Goal: Information Seeking & Learning: Learn about a topic

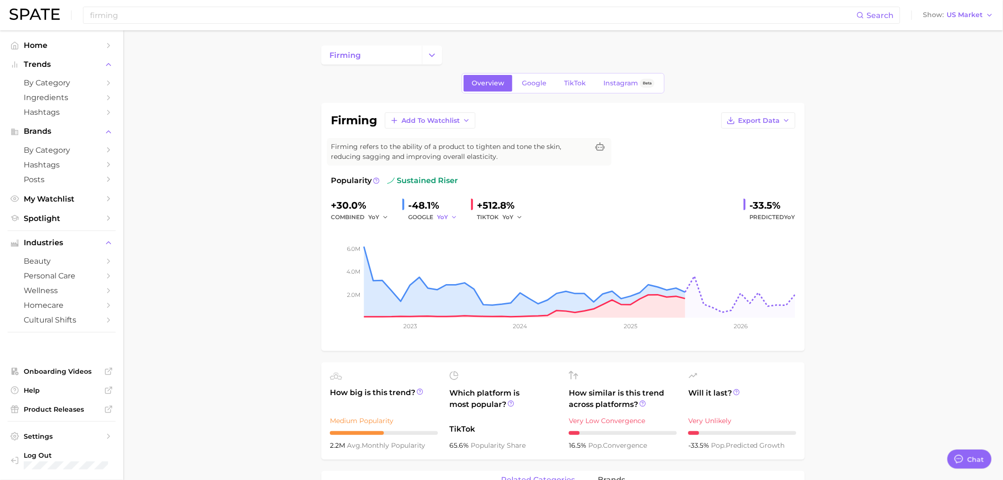
click at [453, 215] on icon "button" at bounding box center [454, 217] width 7 height 7
click at [453, 240] on button "YoY" at bounding box center [411, 232] width 104 height 17
click at [454, 216] on icon "button" at bounding box center [454, 217] width 7 height 7
click at [417, 248] on button "QoQ" at bounding box center [411, 249] width 104 height 17
click at [520, 210] on div "+512.8%" at bounding box center [503, 205] width 52 height 15
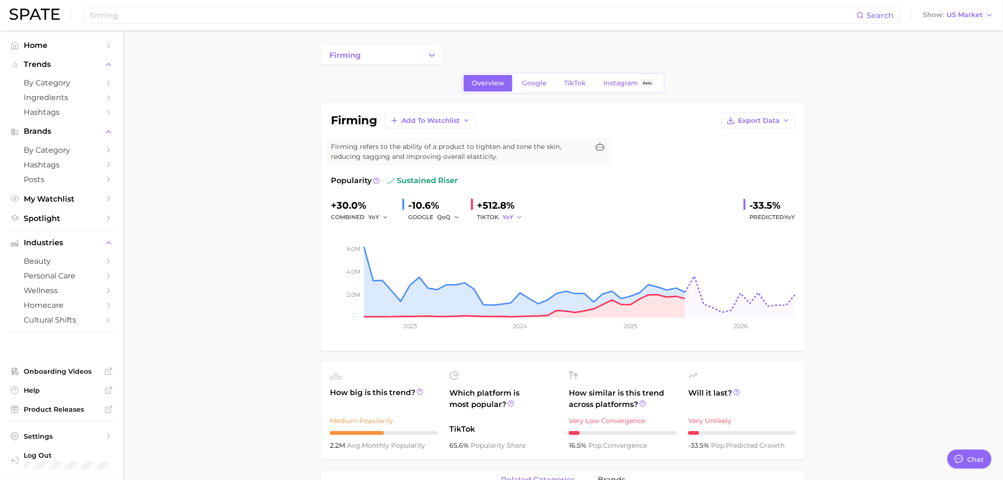
click at [518, 220] on button "YoY" at bounding box center [512, 216] width 20 height 11
click at [509, 245] on button "QoQ" at bounding box center [477, 249] width 104 height 17
click at [457, 211] on button "QoQ" at bounding box center [448, 216] width 23 height 11
click at [426, 266] on button "MoM" at bounding box center [411, 266] width 104 height 17
click at [521, 212] on button "QoQ" at bounding box center [513, 216] width 23 height 11
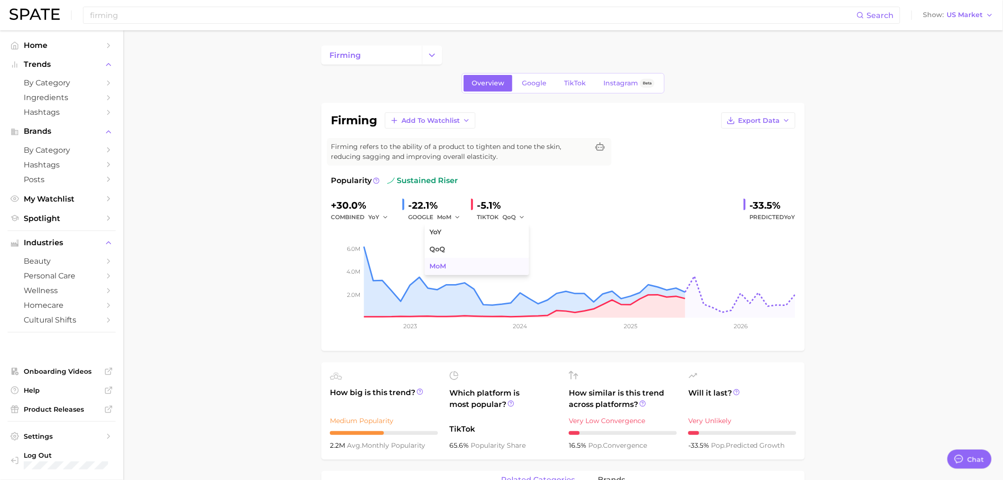
click at [477, 269] on button "MoM" at bounding box center [477, 266] width 104 height 17
click at [523, 84] on span "Google" at bounding box center [534, 83] width 25 height 8
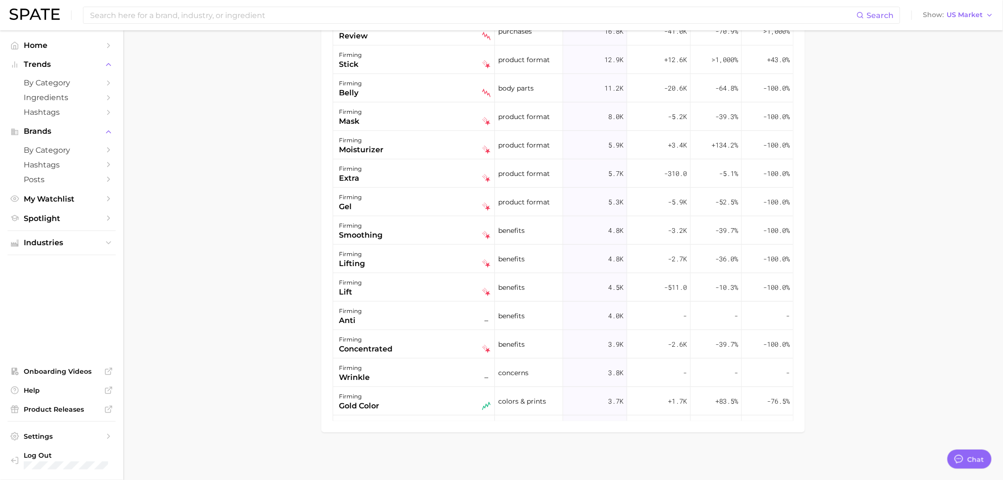
scroll to position [450, 0]
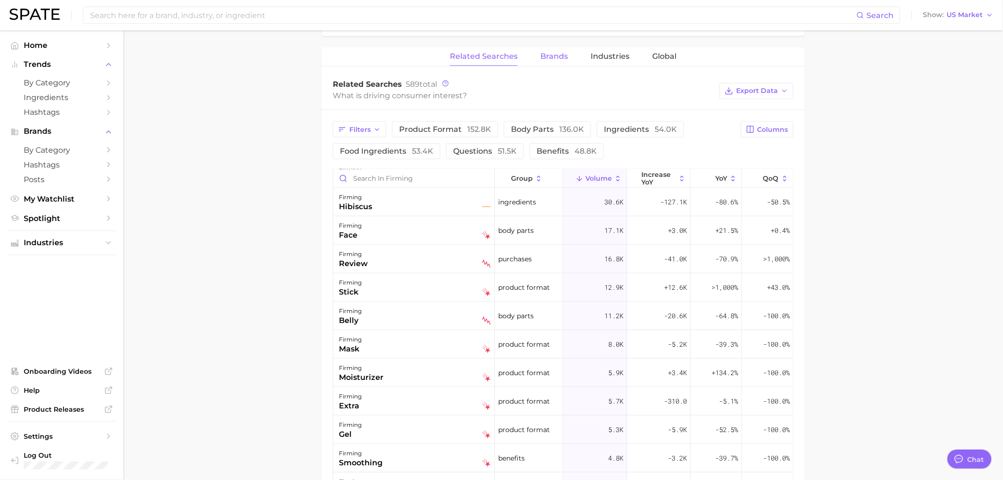
click at [561, 60] on span "Brands" at bounding box center [553, 56] width 27 height 9
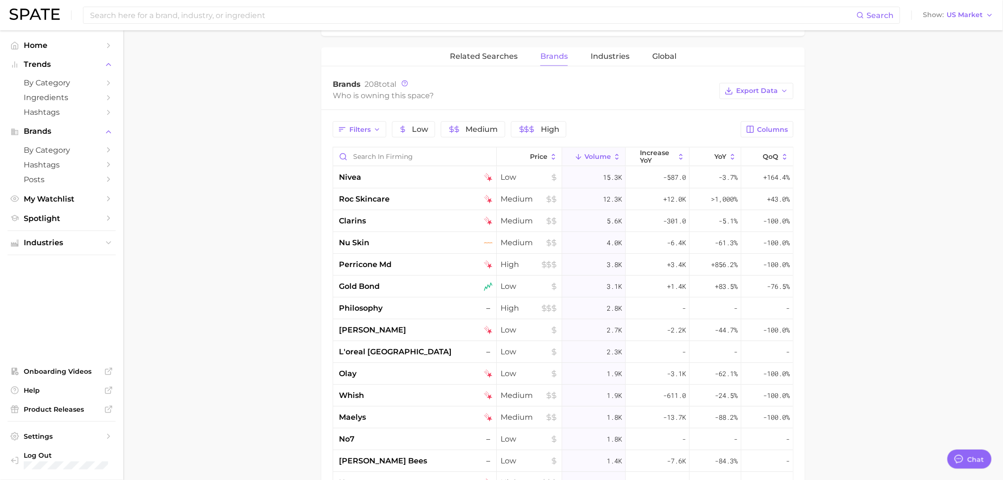
scroll to position [0, 0]
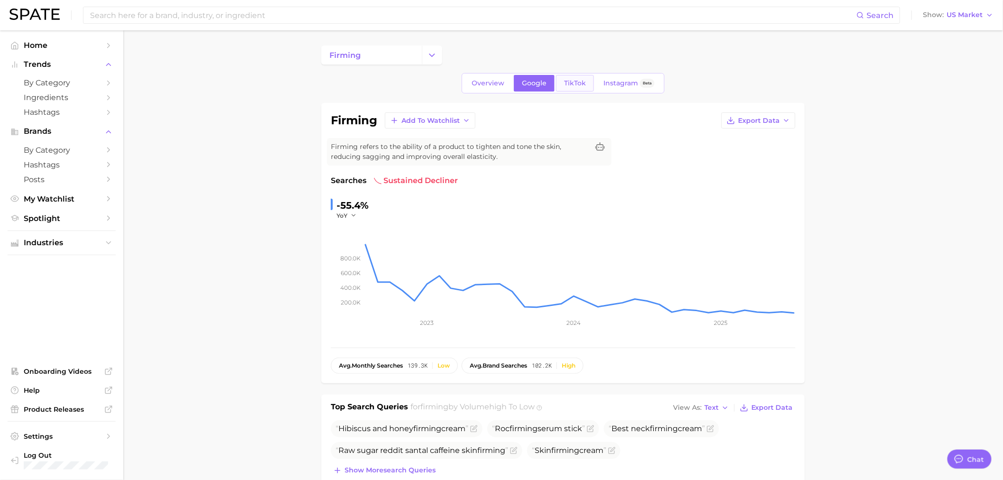
drag, startPoint x: 587, startPoint y: 80, endPoint x: 16, endPoint y: 269, distance: 601.6
click at [587, 80] on link "TikTok" at bounding box center [575, 83] width 38 height 17
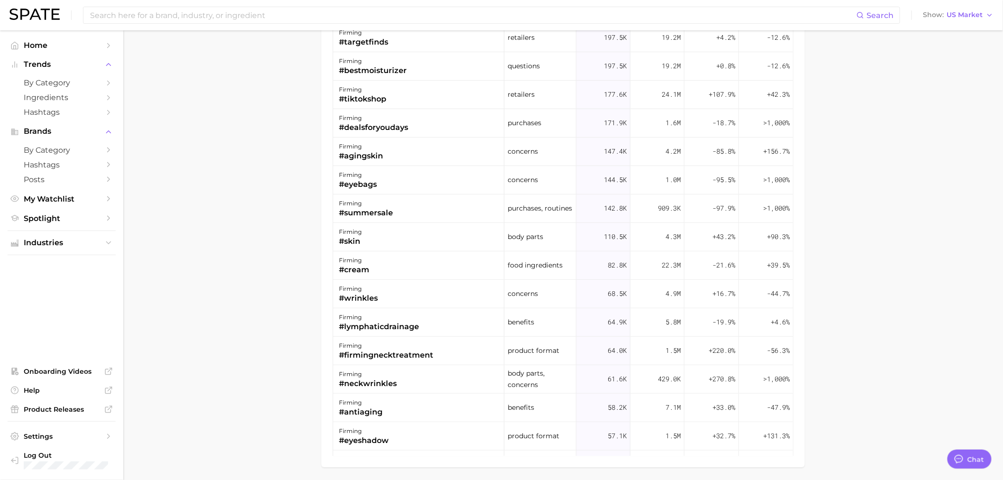
scroll to position [684, 0]
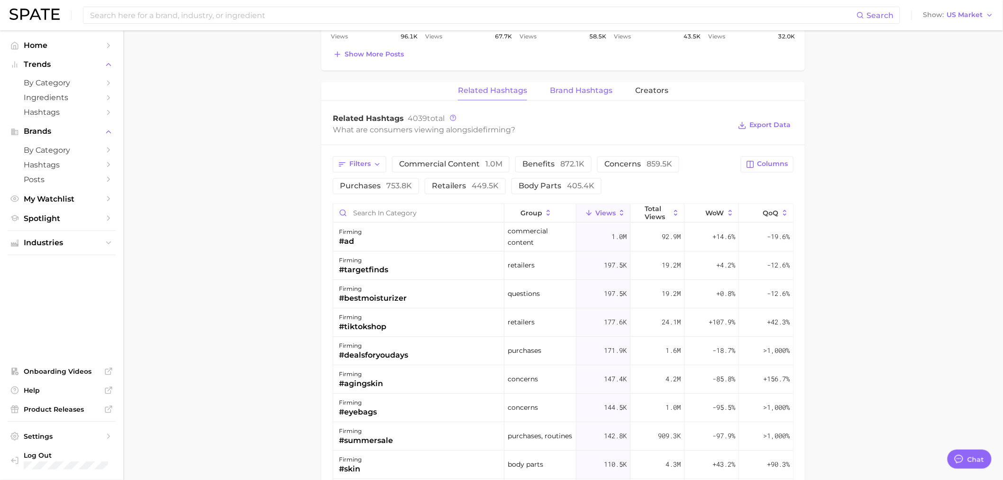
click at [574, 87] on span "Brand Hashtags" at bounding box center [581, 91] width 63 height 9
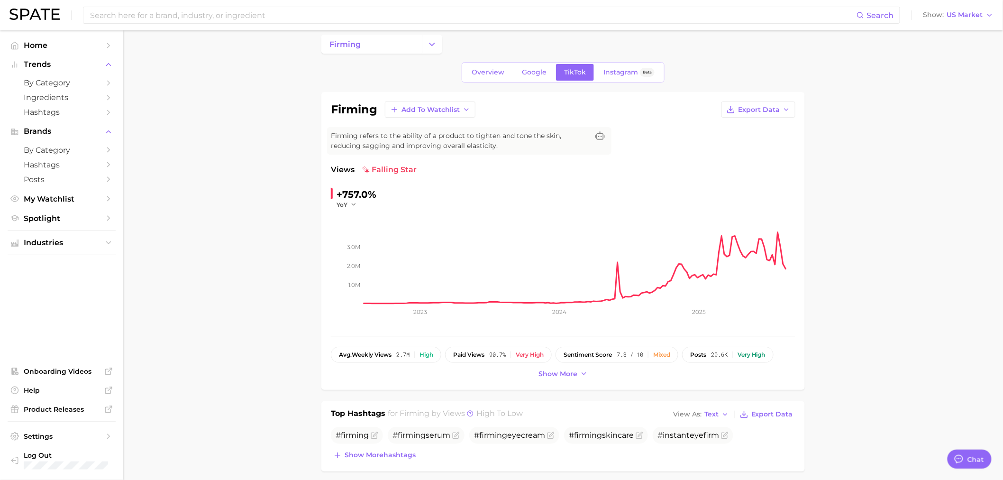
scroll to position [0, 0]
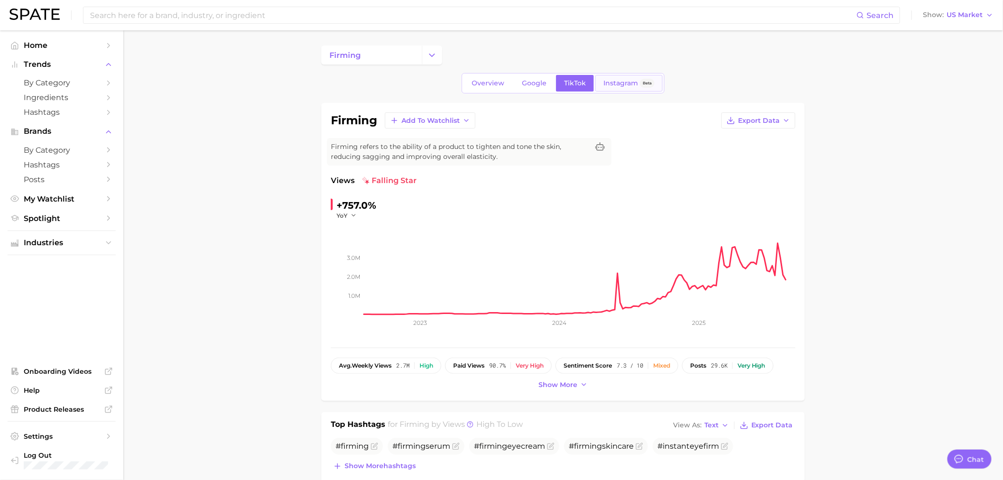
click at [614, 84] on span "Instagram" at bounding box center [620, 83] width 35 height 8
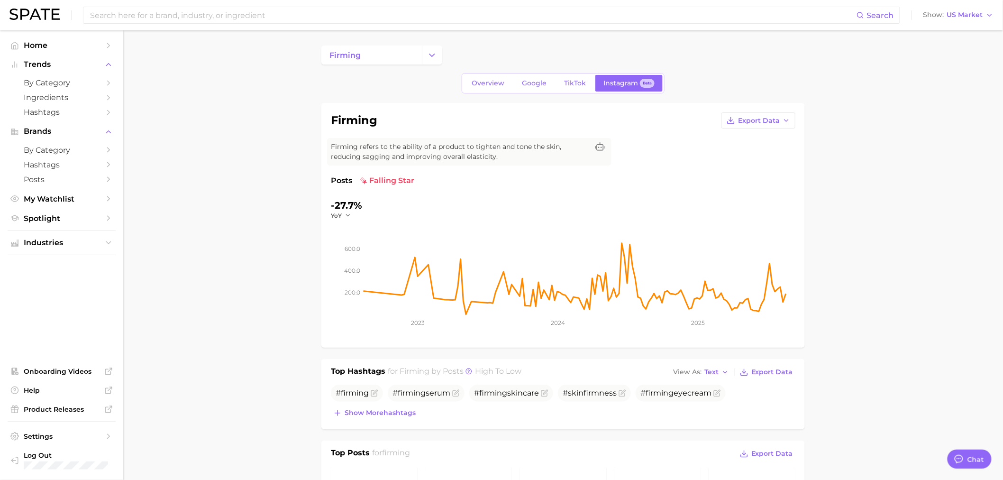
click at [349, 210] on div "-27.7%" at bounding box center [346, 205] width 31 height 15
click at [346, 214] on icon "button" at bounding box center [348, 215] width 7 height 7
click at [343, 245] on button "QoQ" at bounding box center [305, 245] width 104 height 17
click at [349, 214] on icon "button" at bounding box center [350, 215] width 7 height 7
click at [333, 263] on button "MoM" at bounding box center [305, 263] width 104 height 17
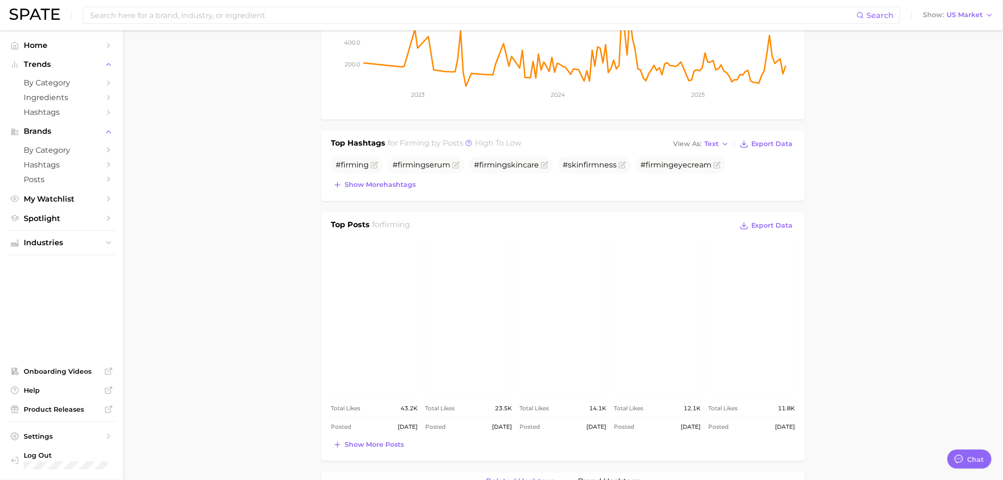
scroll to position [456, 0]
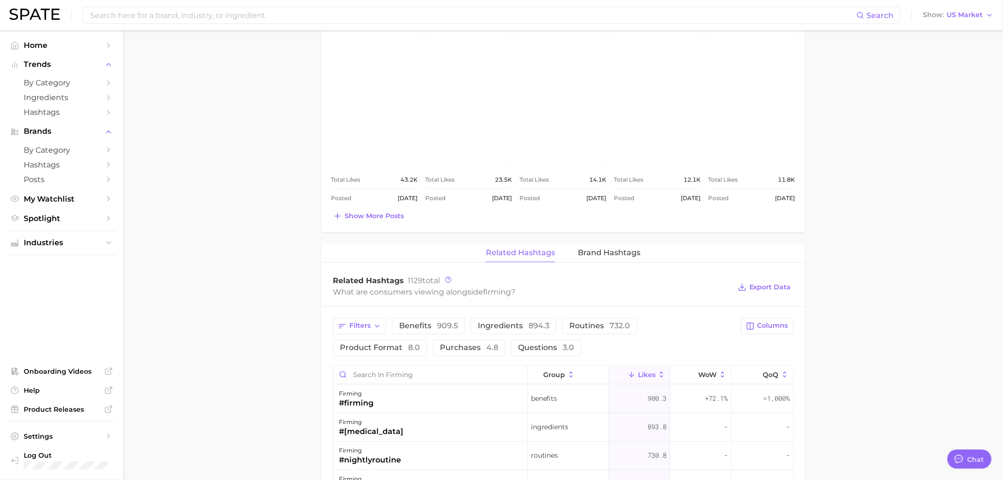
click at [601, 257] on span "Brand Hashtags" at bounding box center [609, 252] width 63 height 9
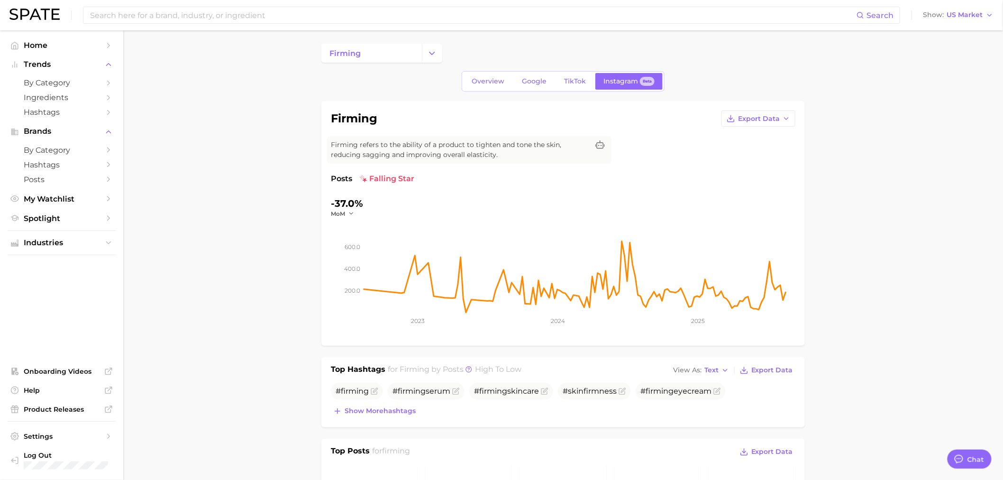
scroll to position [0, 0]
click at [96, 13] on input at bounding box center [472, 15] width 767 height 16
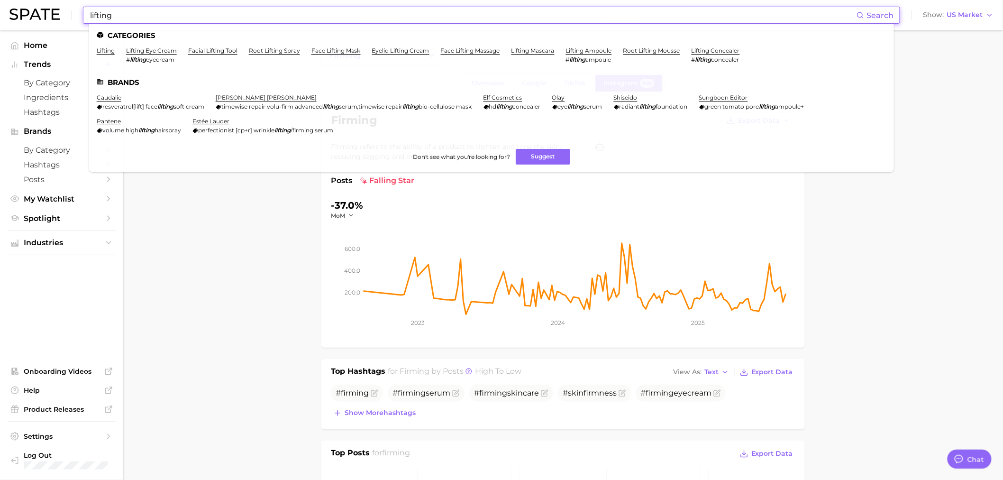
type input "lifting"
click at [102, 46] on ul "Categories lifting lifting eye cream # lifting eyecream facial lifting tool roo…" at bounding box center [491, 98] width 805 height 148
click at [106, 53] on link "lifting" at bounding box center [106, 50] width 18 height 7
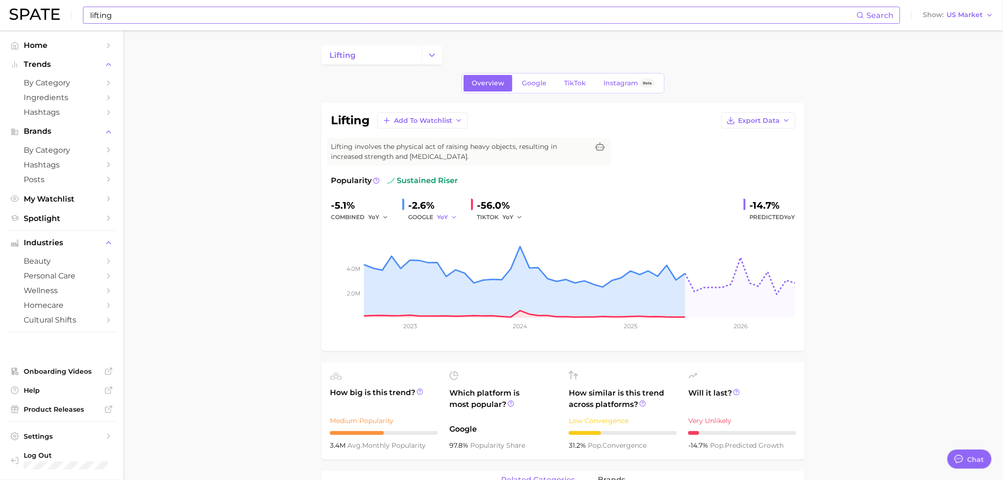
click at [452, 216] on icon "button" at bounding box center [454, 217] width 7 height 7
click at [418, 249] on button "QoQ" at bounding box center [411, 249] width 104 height 17
click at [505, 219] on span "YoY" at bounding box center [507, 217] width 11 height 8
click at [501, 241] on button "QoQ" at bounding box center [477, 249] width 104 height 17
click at [446, 220] on span "QoQ" at bounding box center [443, 217] width 13 height 8
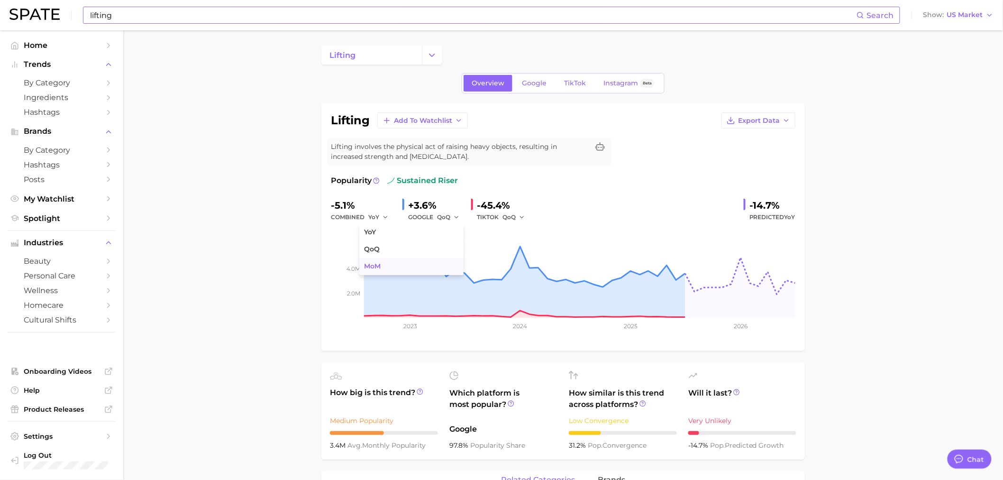
click at [397, 264] on button "MoM" at bounding box center [411, 266] width 104 height 17
click at [513, 217] on span "QoQ" at bounding box center [508, 217] width 13 height 8
click at [478, 273] on button "MoM" at bounding box center [477, 266] width 104 height 17
click at [534, 89] on link "Google" at bounding box center [534, 83] width 41 height 17
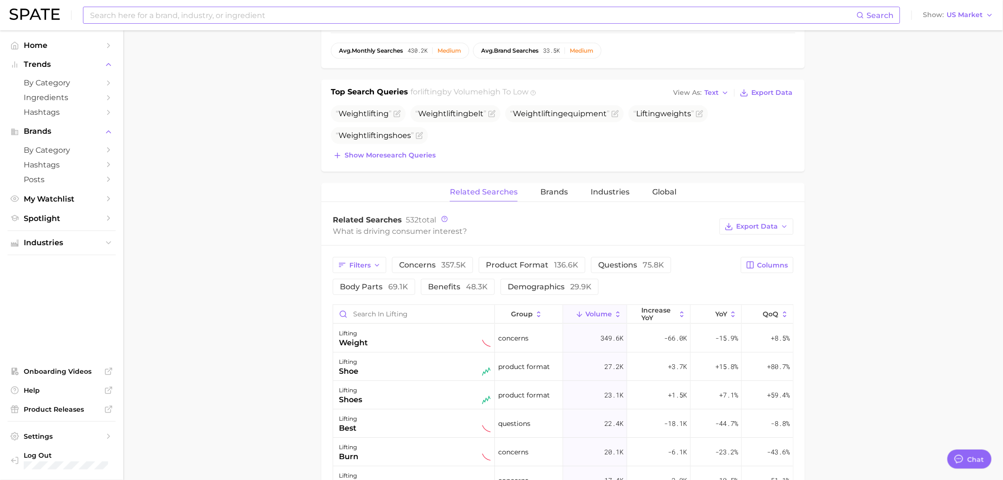
scroll to position [221, 0]
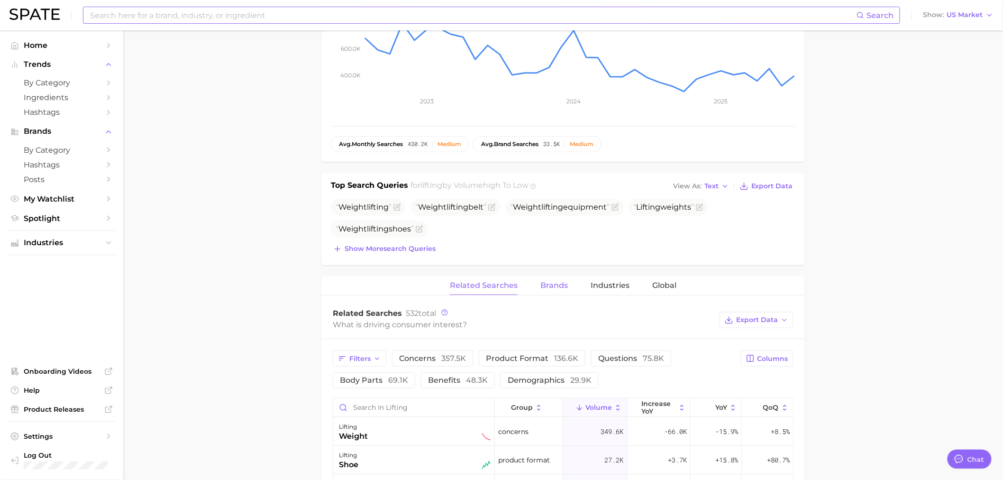
click at [553, 282] on span "Brands" at bounding box center [553, 285] width 27 height 9
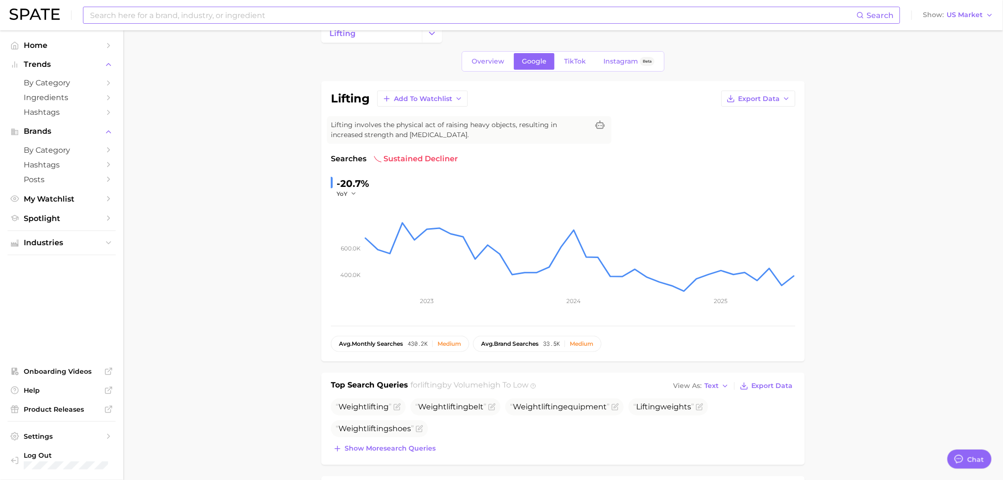
scroll to position [0, 0]
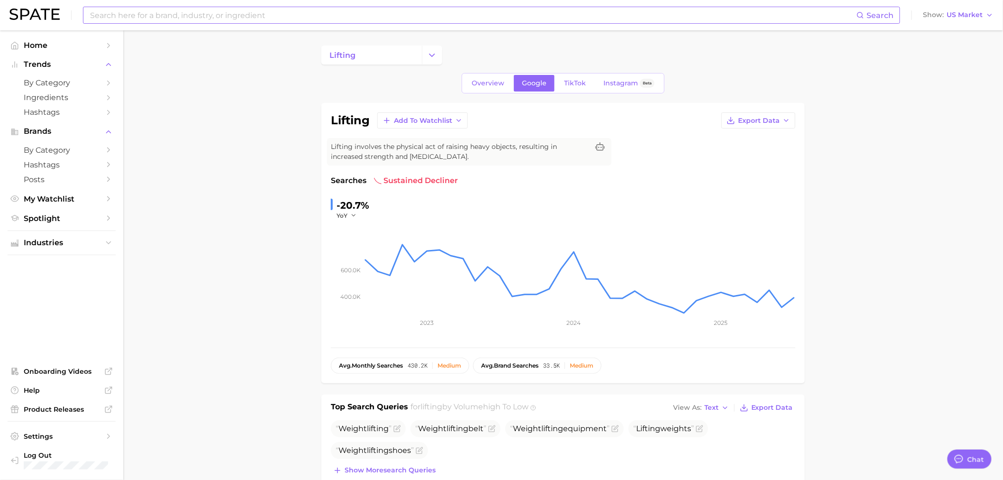
click at [238, 10] on input at bounding box center [472, 15] width 767 height 16
type input "l"
type input "s"
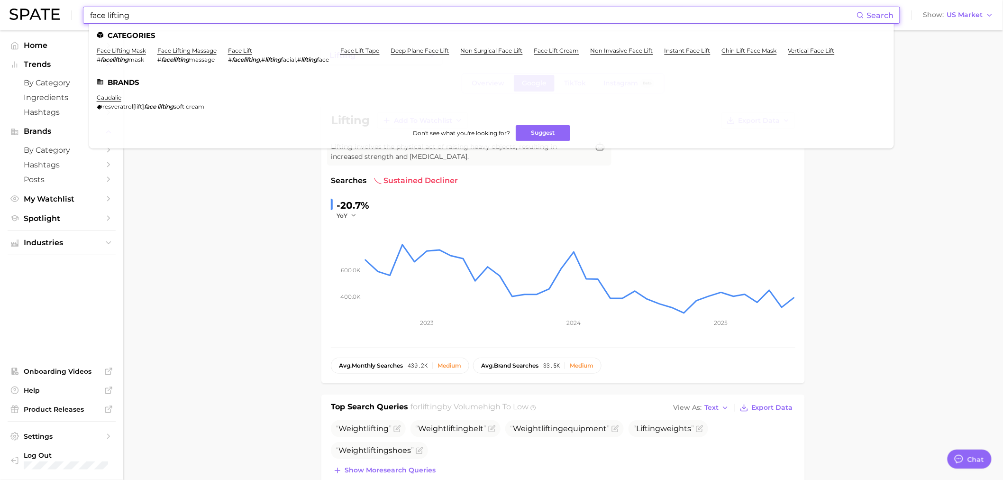
type input "face lifting"
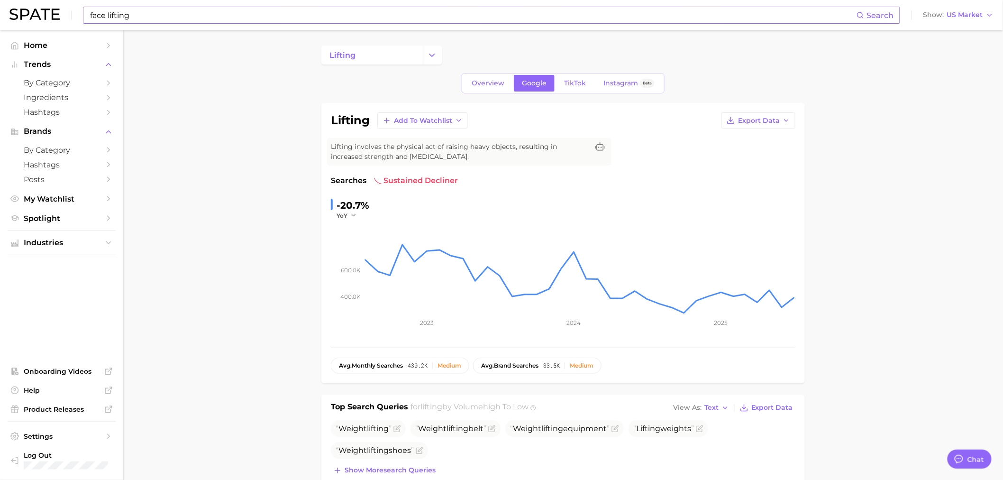
click at [132, 19] on input "face lifting" at bounding box center [472, 15] width 767 height 16
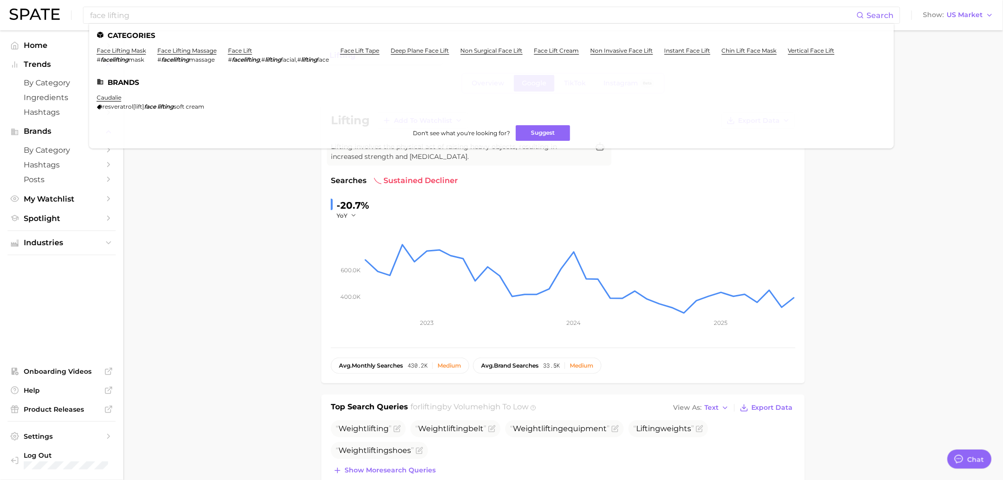
drag, startPoint x: 241, startPoint y: 53, endPoint x: 236, endPoint y: 51, distance: 5.3
click at [241, 54] on link "face lift" at bounding box center [240, 50] width 24 height 7
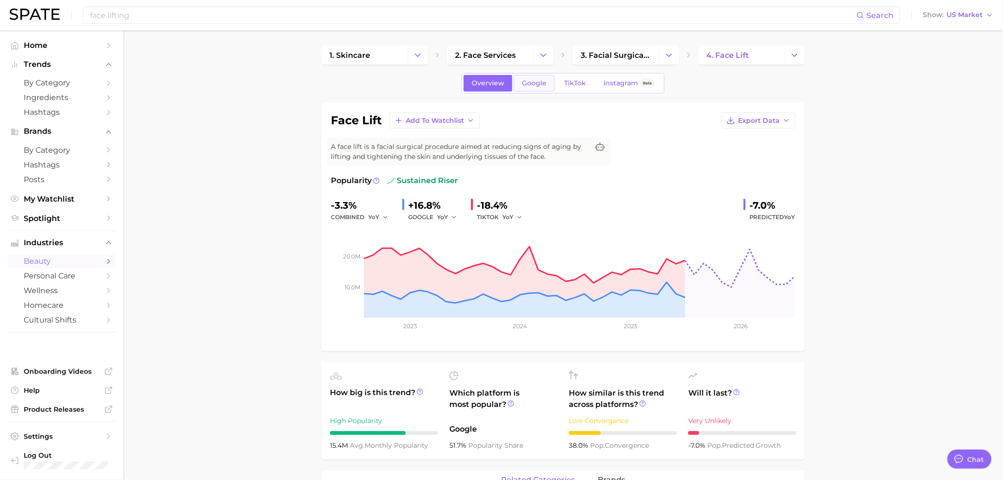
click at [524, 79] on span "Google" at bounding box center [534, 83] width 25 height 8
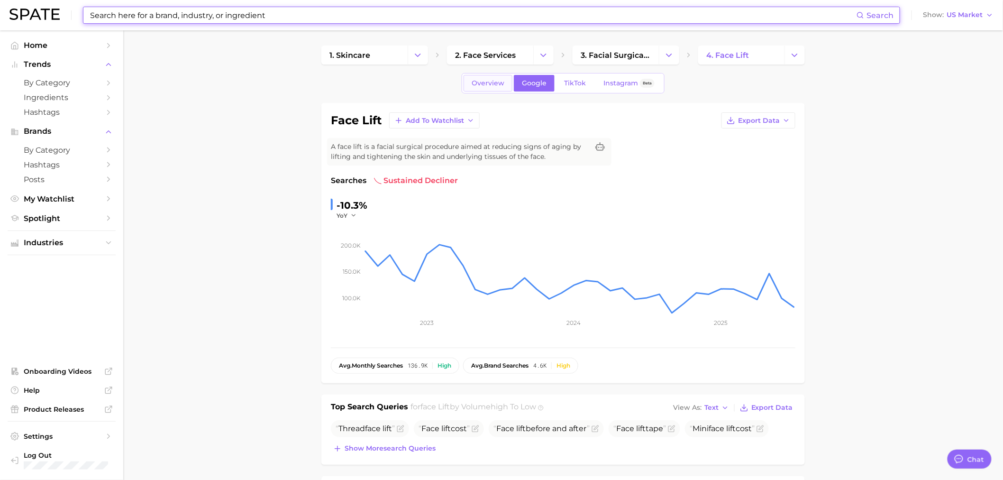
click at [484, 78] on link "Overview" at bounding box center [488, 83] width 49 height 17
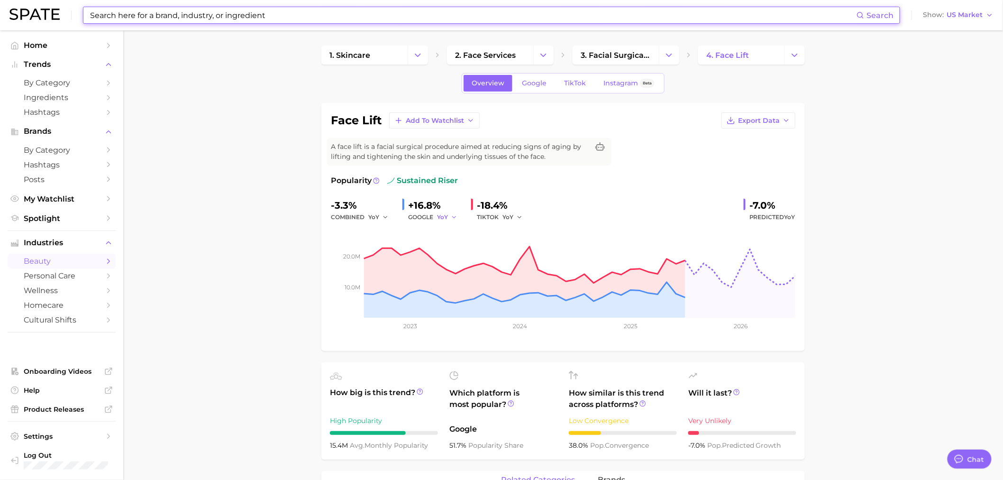
click at [446, 213] on span "YoY" at bounding box center [442, 217] width 11 height 8
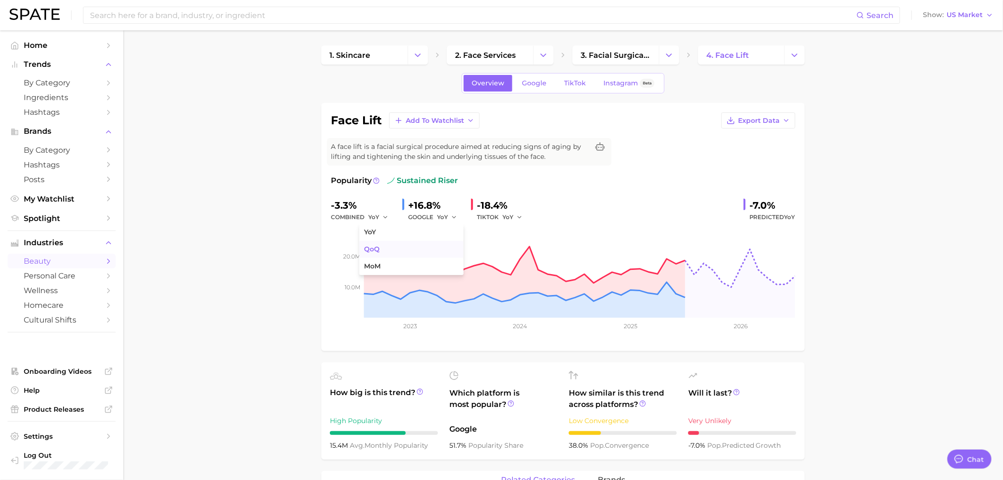
click at [428, 253] on button "QoQ" at bounding box center [411, 249] width 104 height 17
click at [522, 214] on div "YoY" at bounding box center [515, 216] width 27 height 11
click at [516, 215] on icon "button" at bounding box center [519, 217] width 7 height 7
click at [495, 249] on button "QoQ" at bounding box center [477, 249] width 104 height 17
click at [446, 216] on span "QoQ" at bounding box center [443, 217] width 13 height 8
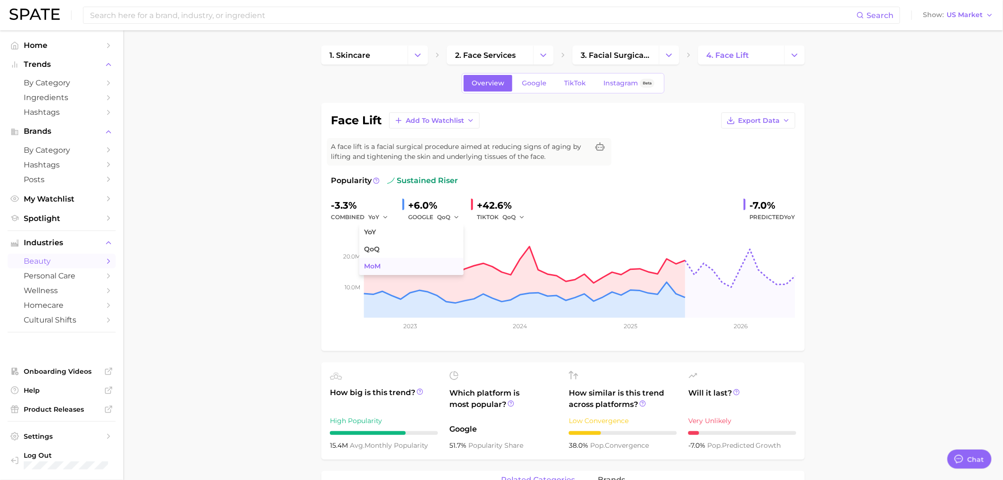
click at [439, 264] on button "MoM" at bounding box center [411, 266] width 104 height 17
click at [518, 213] on button "QoQ" at bounding box center [513, 216] width 23 height 11
click at [444, 271] on button "MoM" at bounding box center [477, 266] width 104 height 17
click at [516, 213] on span "MoM" at bounding box center [509, 217] width 14 height 8
click at [488, 255] on button "QoQ" at bounding box center [477, 249] width 104 height 17
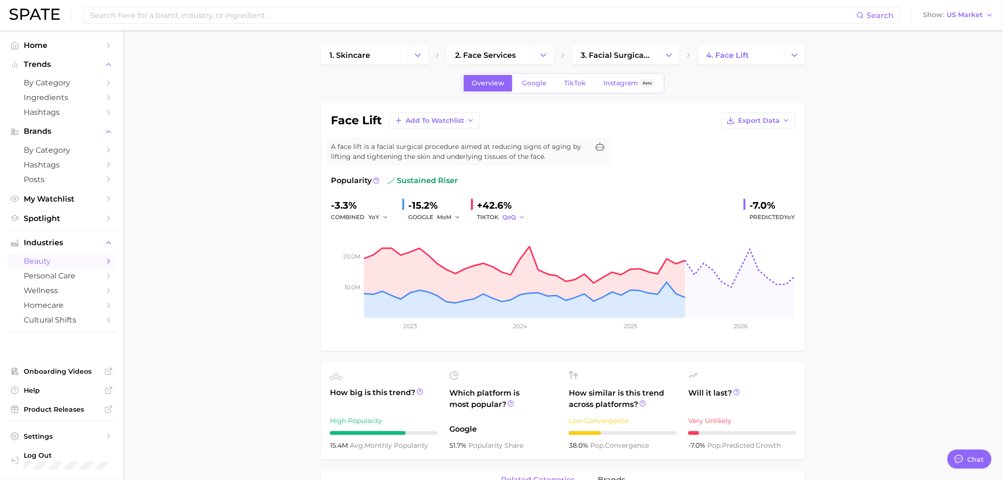
click at [512, 216] on span "QoQ" at bounding box center [508, 217] width 13 height 8
click at [458, 269] on button "MoM" at bounding box center [477, 266] width 104 height 17
click at [528, 86] on span "Google" at bounding box center [534, 83] width 25 height 8
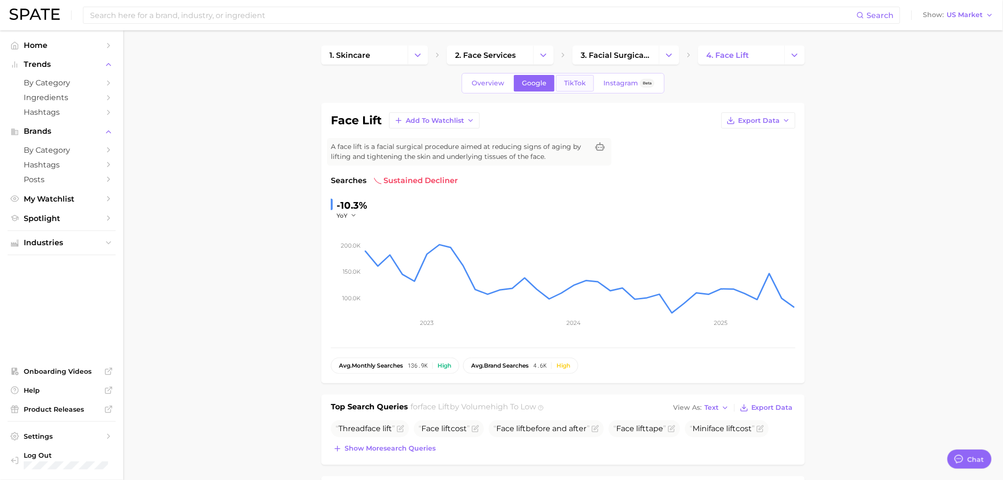
click at [583, 86] on span "TikTok" at bounding box center [575, 83] width 22 height 8
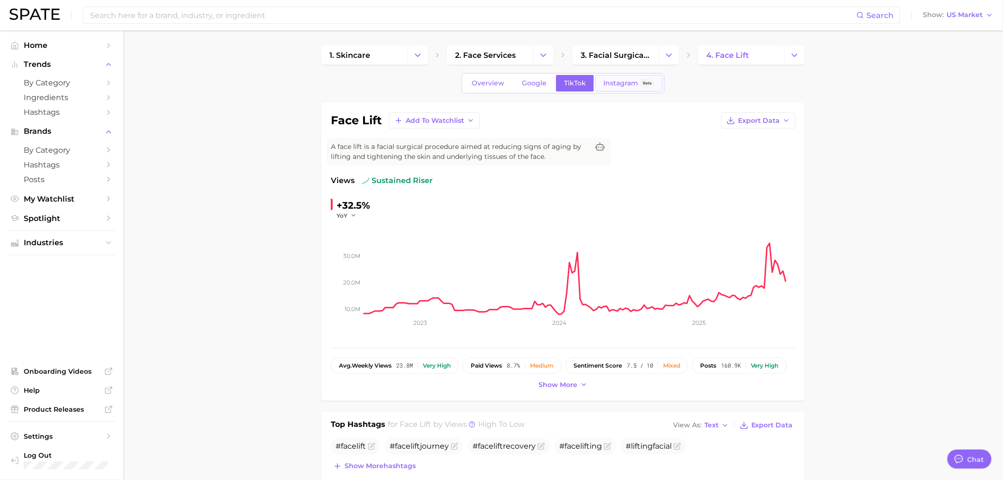
click at [619, 84] on span "Instagram" at bounding box center [620, 83] width 35 height 8
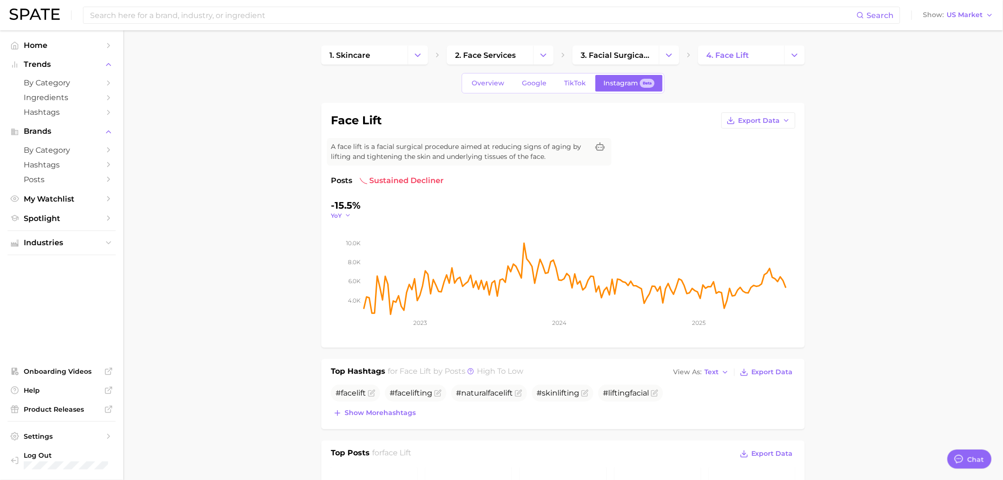
click at [346, 212] on icon "button" at bounding box center [348, 215] width 7 height 7
click at [320, 245] on button "QoQ" at bounding box center [305, 245] width 104 height 17
click at [349, 215] on icon "button" at bounding box center [350, 215] width 7 height 7
click at [284, 264] on button "MoM" at bounding box center [305, 263] width 104 height 17
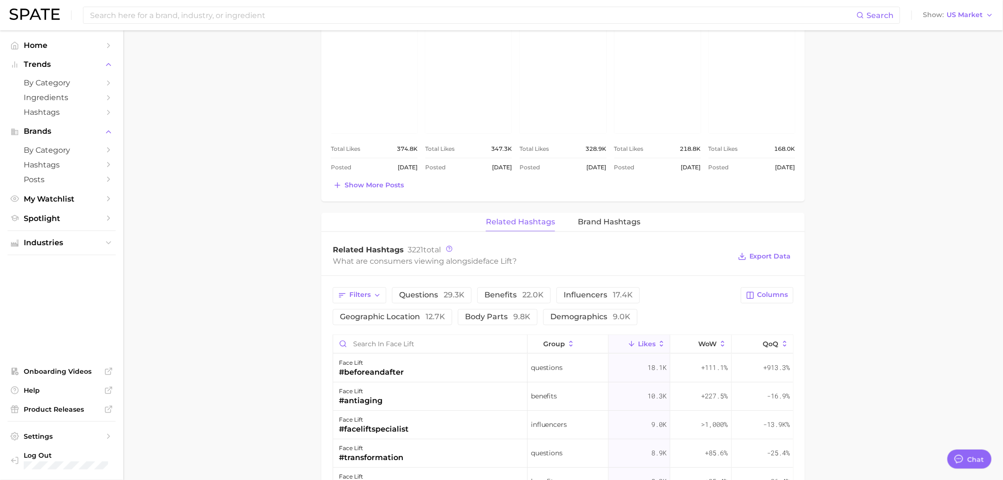
scroll to position [456, 0]
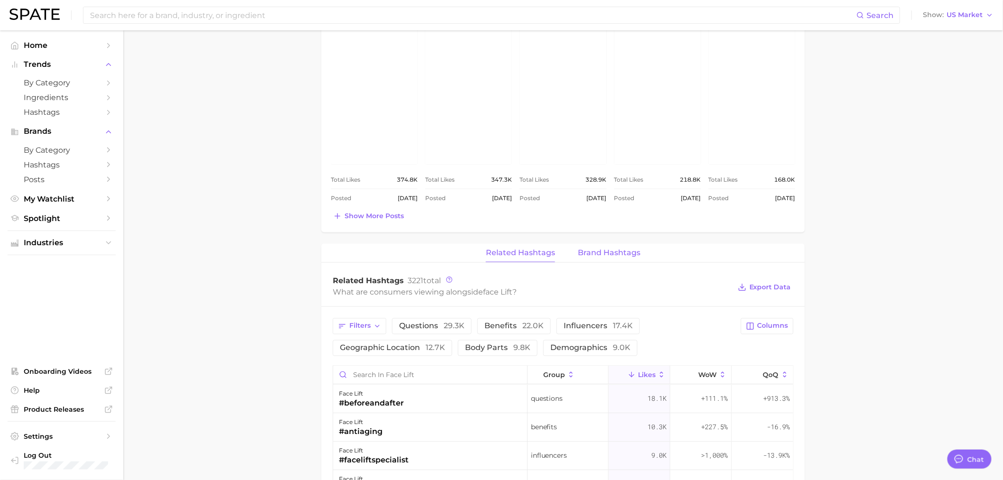
click at [598, 258] on button "Brand Hashtags" at bounding box center [609, 253] width 63 height 18
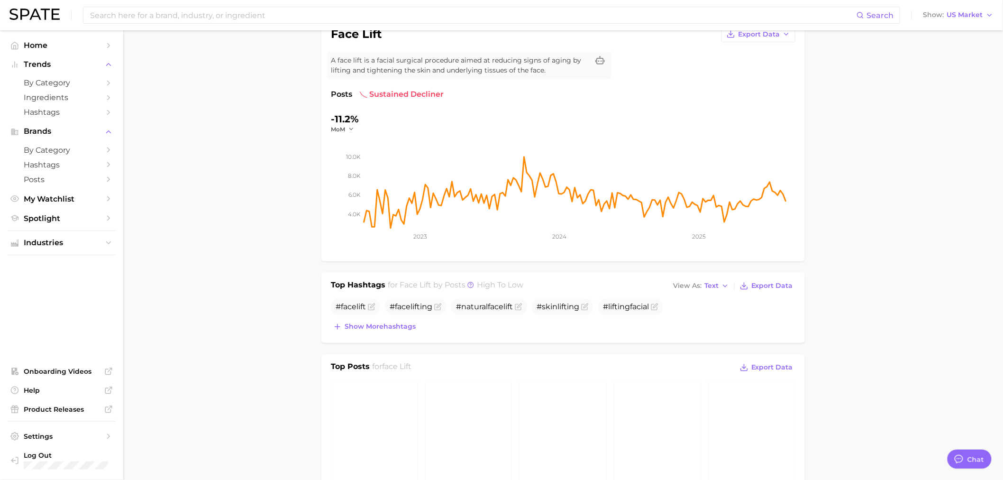
scroll to position [0, 0]
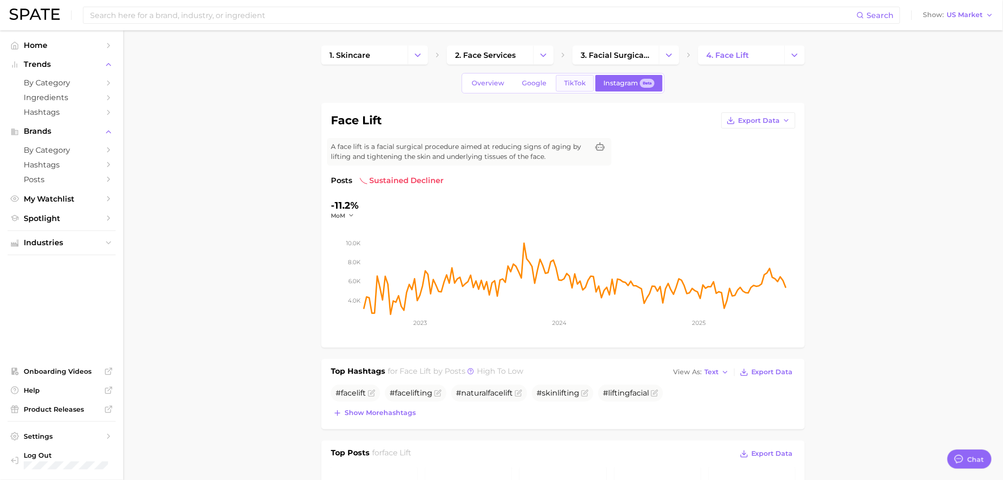
click at [571, 86] on span "TikTok" at bounding box center [575, 83] width 22 height 8
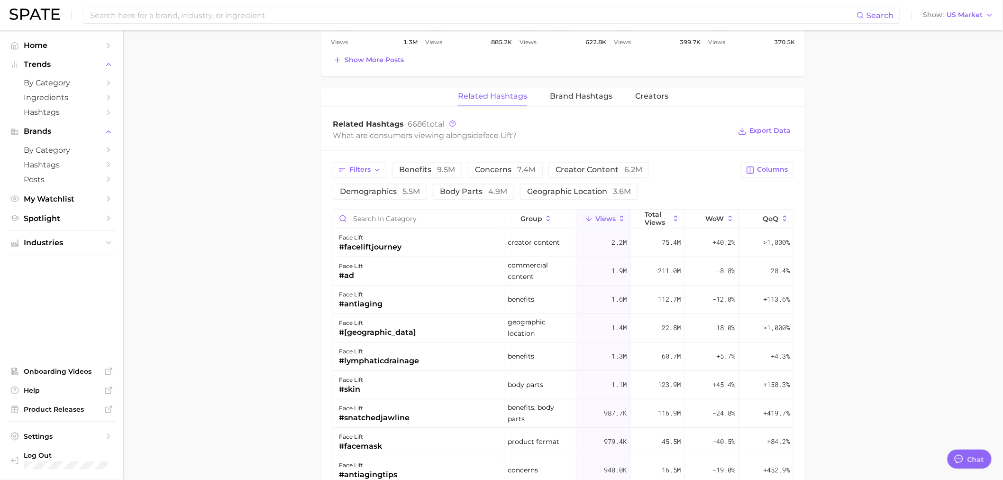
scroll to position [684, 0]
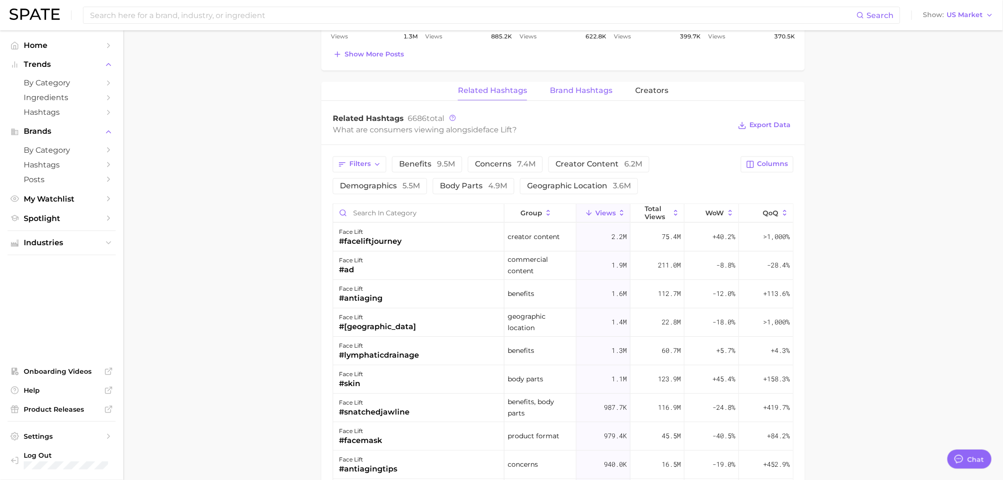
click at [574, 87] on span "Brand Hashtags" at bounding box center [581, 91] width 63 height 9
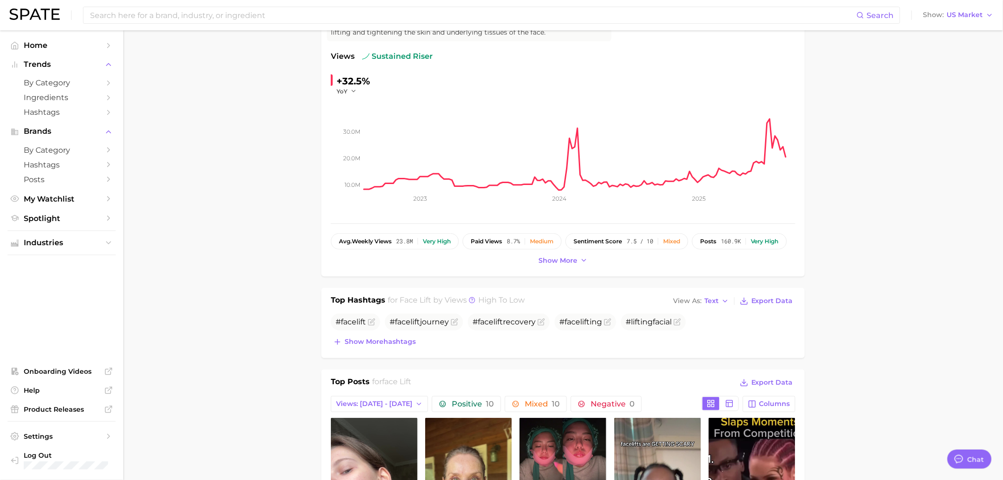
scroll to position [0, 0]
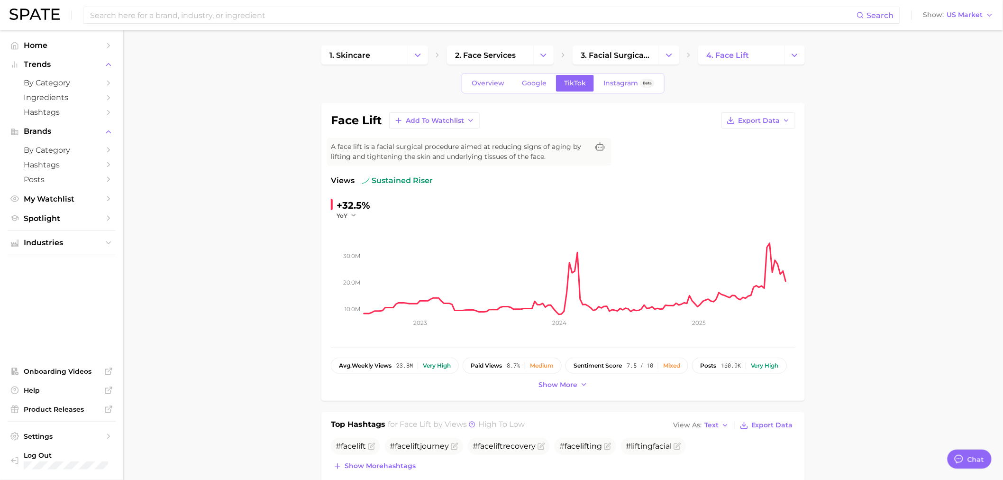
drag, startPoint x: 524, startPoint y: 76, endPoint x: 0, endPoint y: 426, distance: 629.8
click at [524, 76] on link "Google" at bounding box center [534, 83] width 41 height 17
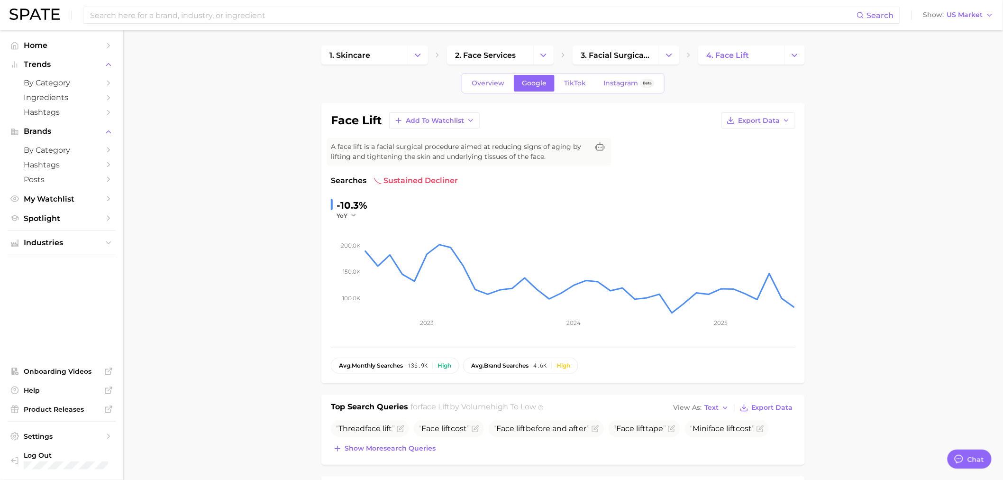
scroll to position [228, 0]
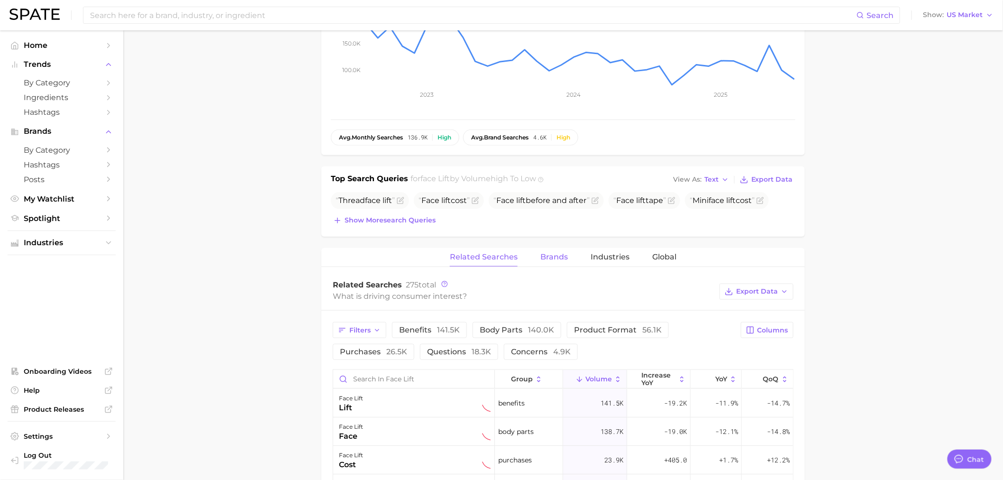
click at [546, 260] on span "Brands" at bounding box center [553, 257] width 27 height 9
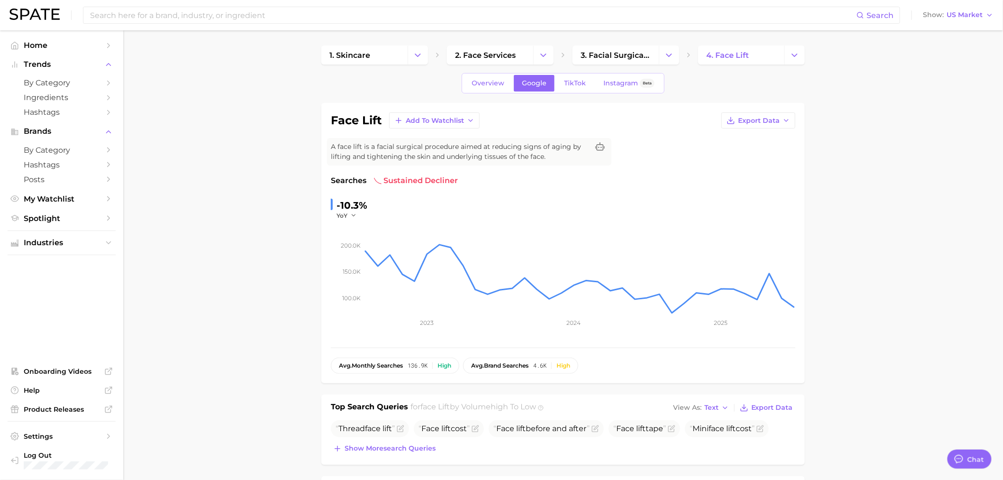
scroll to position [456, 0]
